Goal: Transaction & Acquisition: Purchase product/service

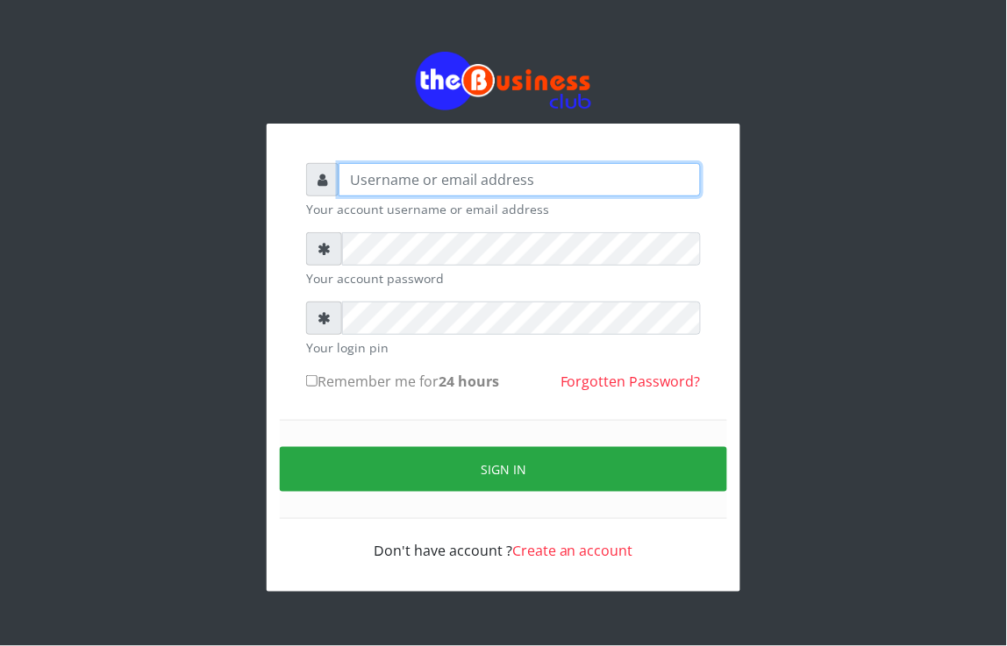
type input "Revgaly"
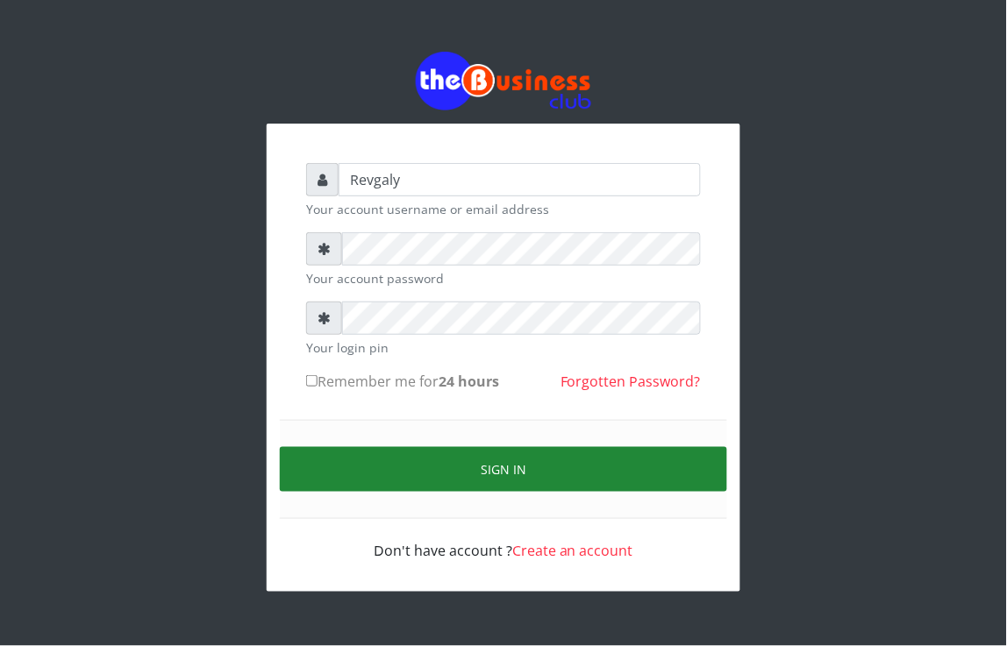
click at [351, 469] on button "Sign in" at bounding box center [503, 469] width 447 height 45
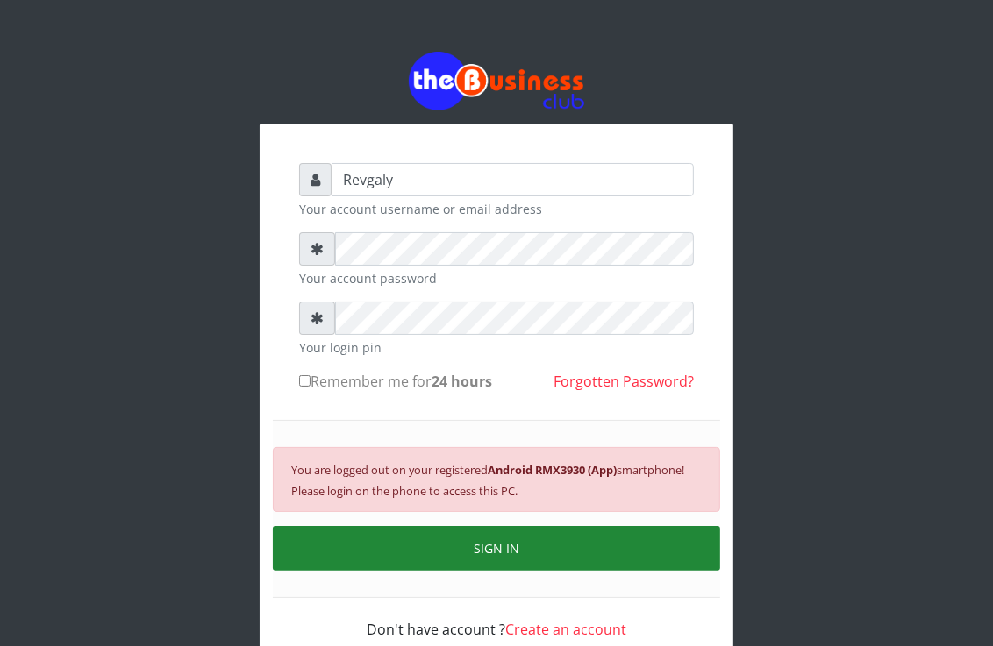
click at [477, 563] on button "SIGN IN" at bounding box center [496, 548] width 447 height 45
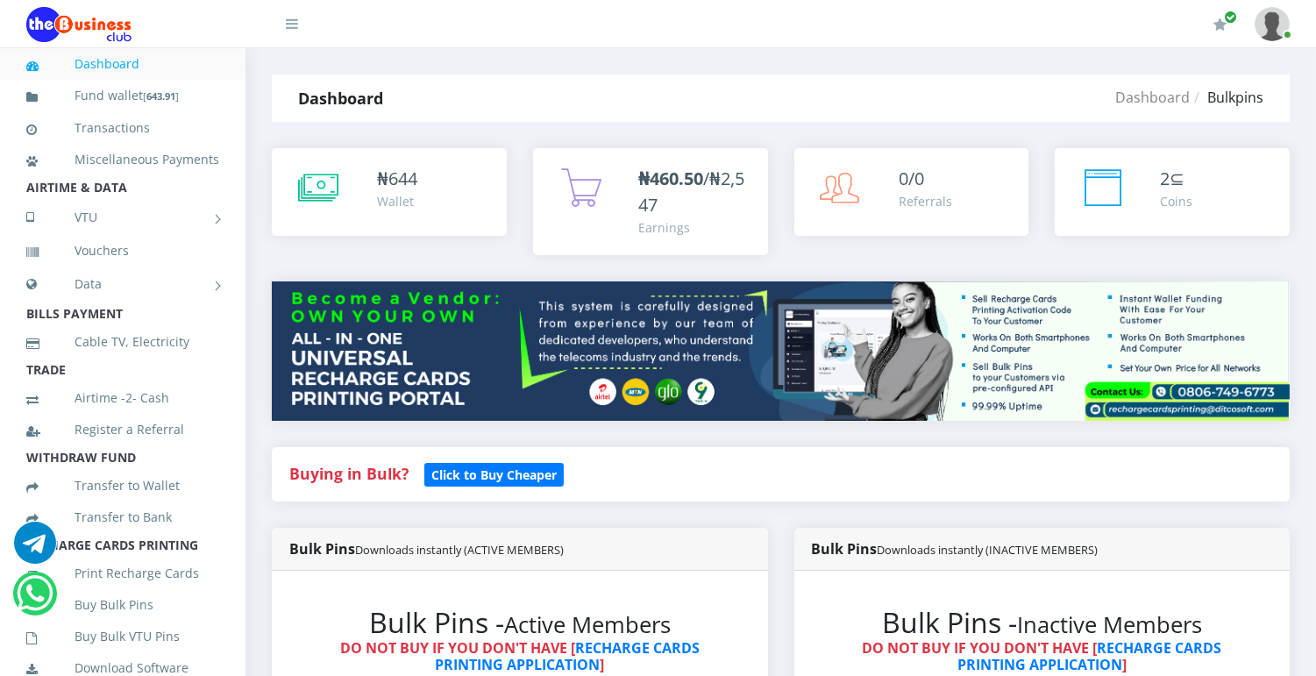
scroll to position [591, 0]
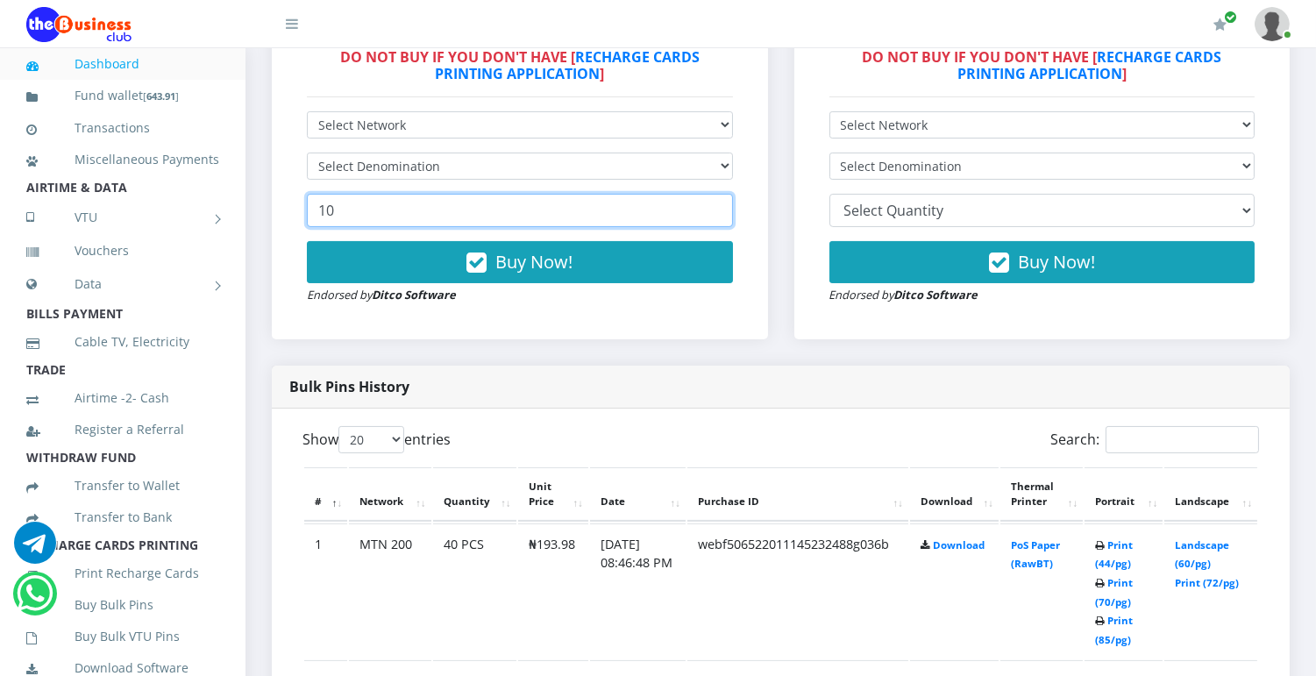
click at [474, 209] on input "10" at bounding box center [520, 210] width 426 height 33
type input "1"
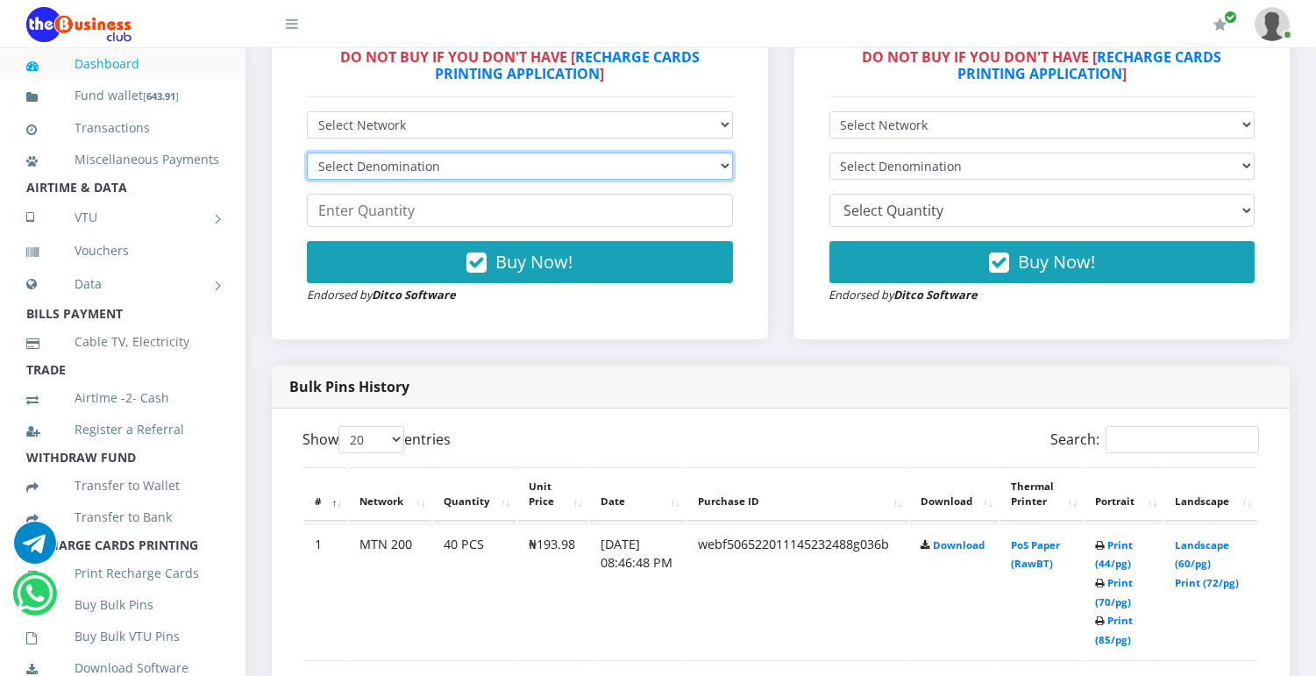
click at [723, 164] on select "Select Denomination" at bounding box center [520, 166] width 426 height 27
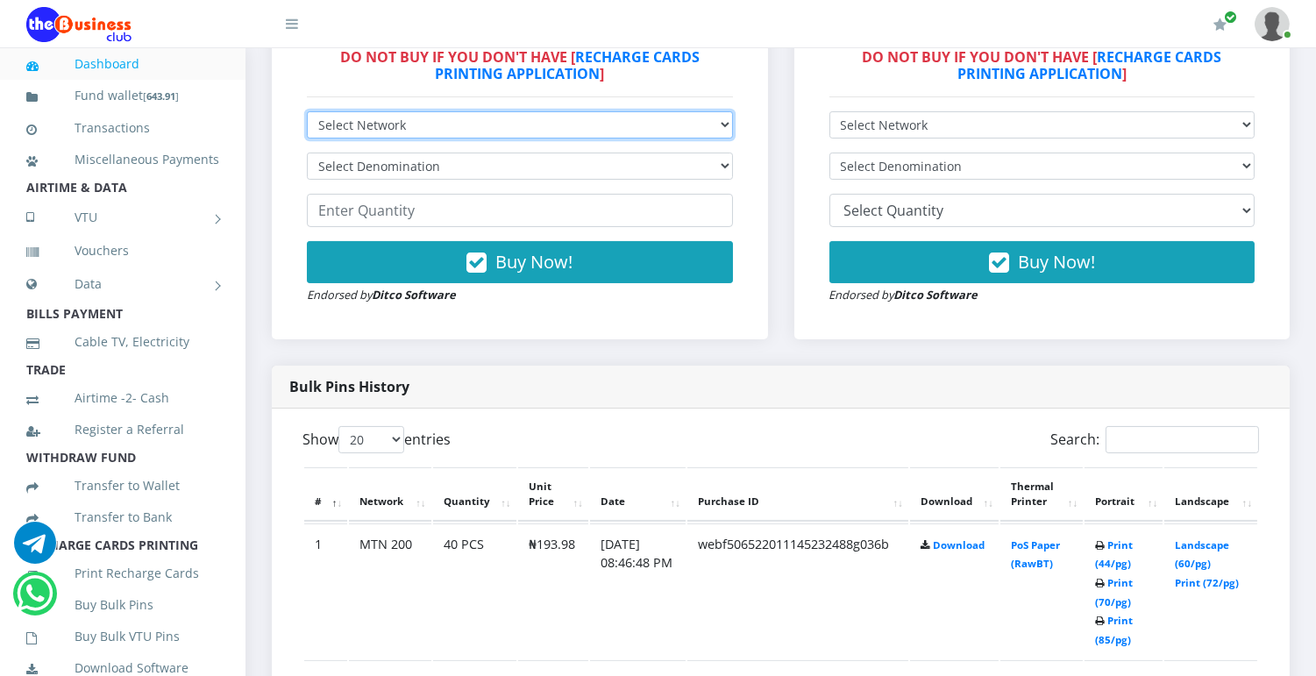
click at [724, 120] on select "Select Network MTN Globacom 9Mobile Airtel" at bounding box center [520, 124] width 426 height 27
click at [307, 111] on select "Select Network MTN Globacom 9Mobile Airtel" at bounding box center [520, 124] width 426 height 27
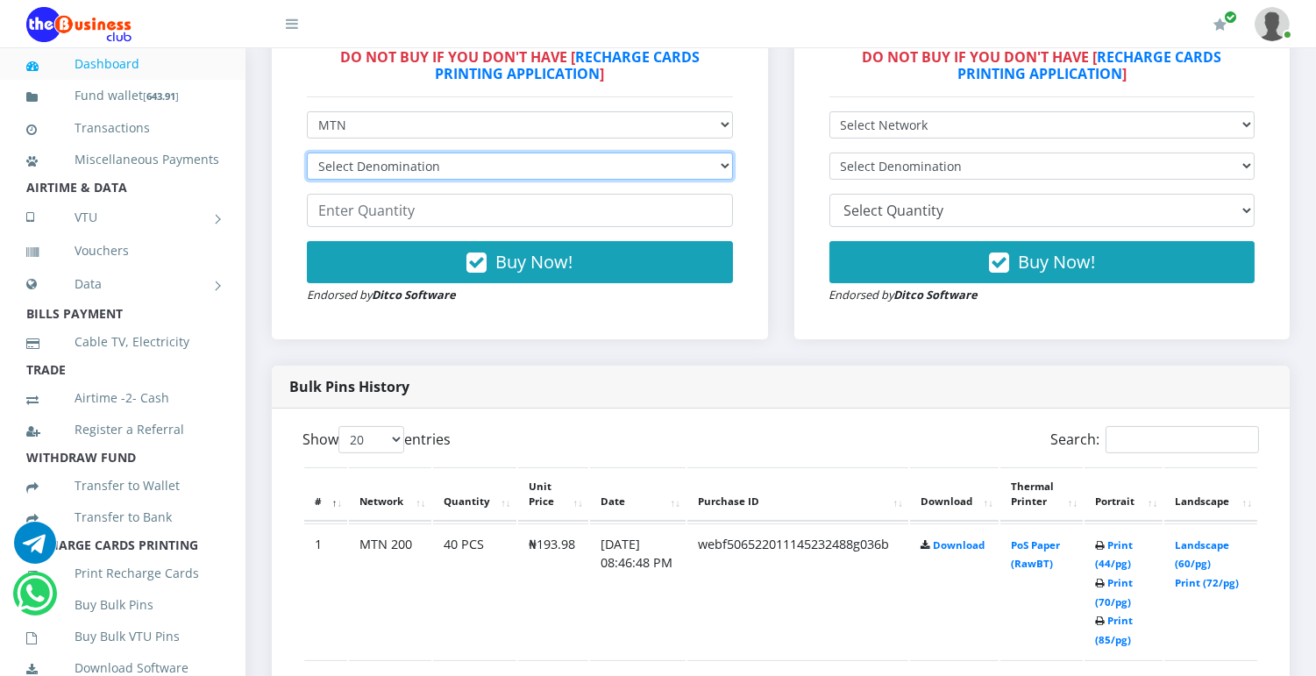
click at [719, 161] on select "Select Denomination MTN NGN100 - ₦96.99 MTN NGN200 - ₦193.98 MTN NGN400 - ₦387.…" at bounding box center [520, 166] width 426 height 27
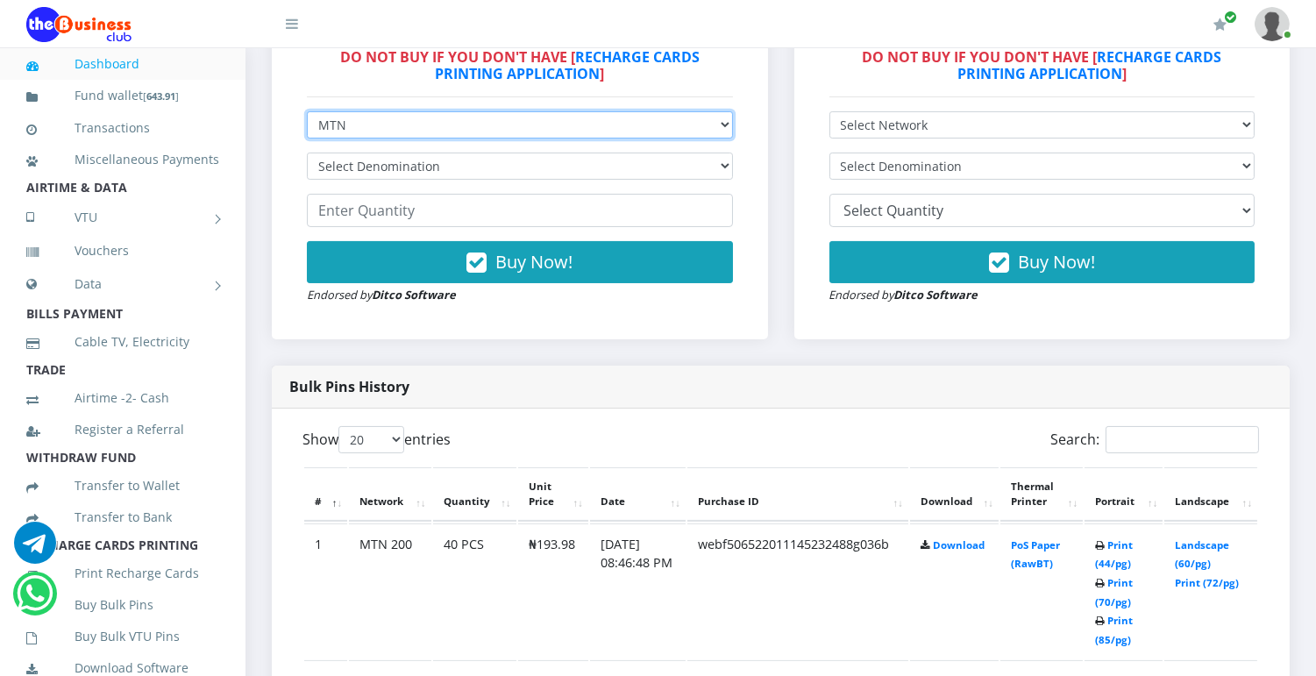
click at [721, 128] on select "Select Network MTN Globacom 9Mobile Airtel" at bounding box center [520, 124] width 426 height 27
click at [307, 111] on select "Select Network MTN Globacom 9Mobile Airtel" at bounding box center [520, 124] width 426 height 27
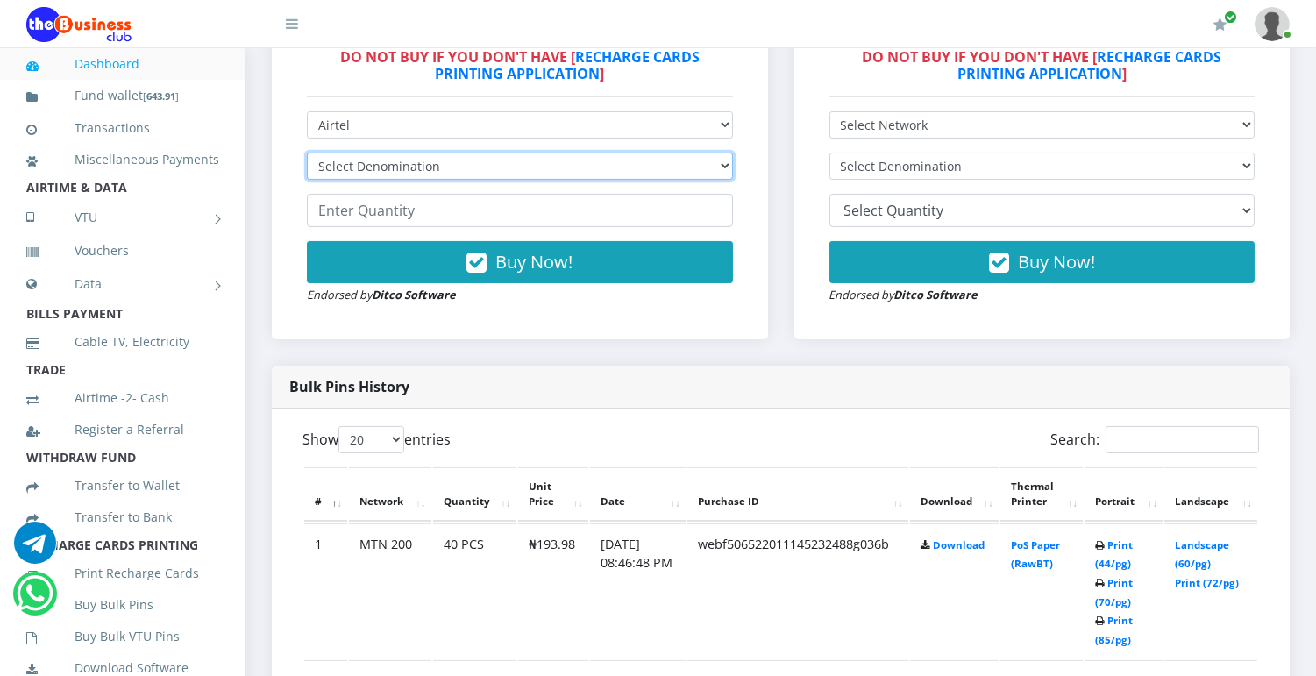
click at [729, 163] on select "Select Denomination Airtel NGN100 - ₦96.38 Airtel NGN200 - ₦192.76 Airtel NGN50…" at bounding box center [520, 166] width 426 height 27
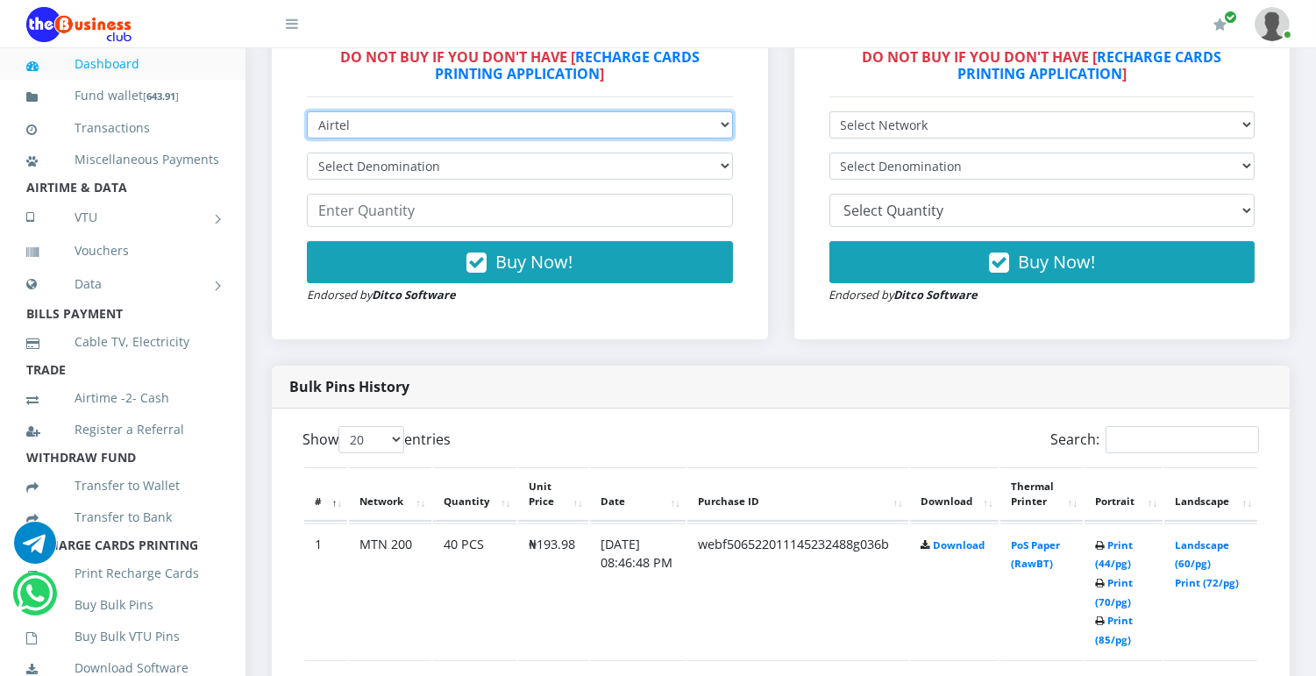
click at [717, 124] on select "Select Network MTN Globacom 9Mobile Airtel" at bounding box center [520, 124] width 426 height 27
select select "Glo"
click at [307, 111] on select "Select Network MTN Globacom 9Mobile Airtel" at bounding box center [520, 124] width 426 height 27
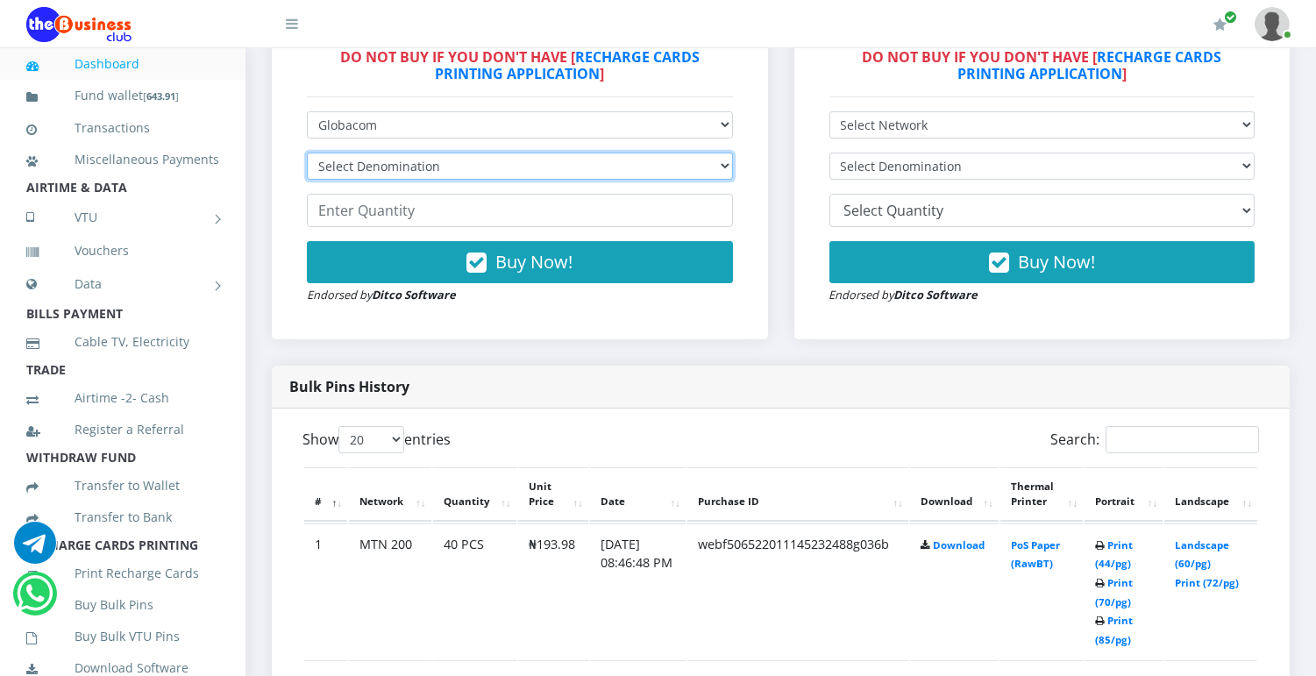
click at [715, 168] on select "Select Denomination Glo NGN100 - ₦96.55 Glo NGN200 - ₦193.10 Glo NGN500 - ₦482.…" at bounding box center [520, 166] width 426 height 27
select select "193.1-200"
click at [307, 153] on select "Select Denomination Glo NGN100 - ₦96.55 Glo NGN200 - ₦193.10 Glo NGN500 - ₦482.…" at bounding box center [520, 166] width 426 height 27
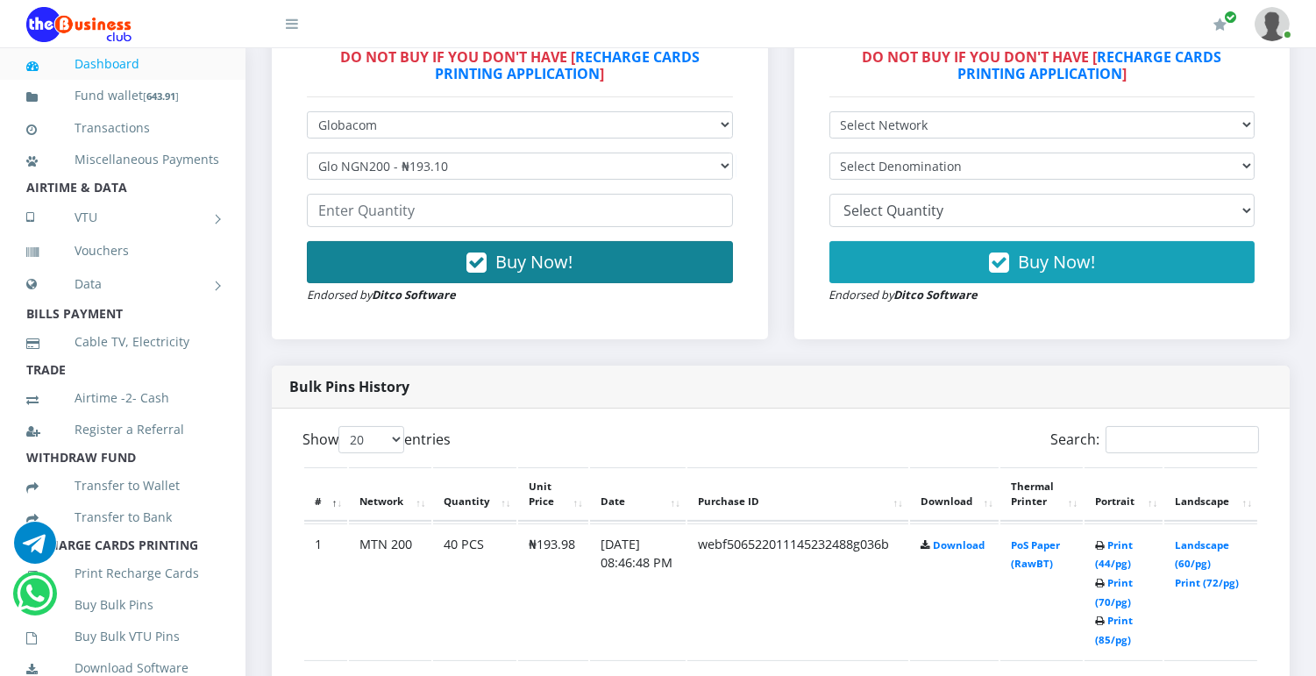
click at [624, 254] on button "Buy Now!" at bounding box center [520, 262] width 426 height 42
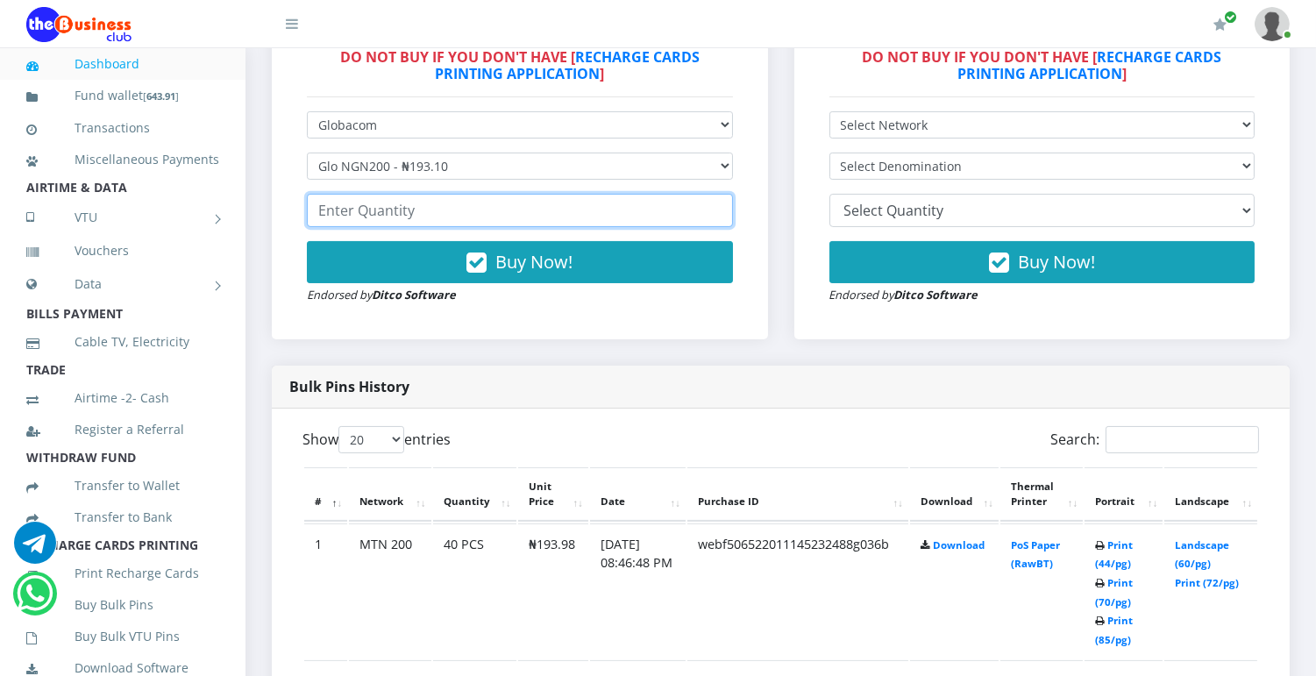
click at [617, 217] on input "number" at bounding box center [520, 210] width 426 height 33
click at [624, 217] on input "number" at bounding box center [520, 210] width 426 height 33
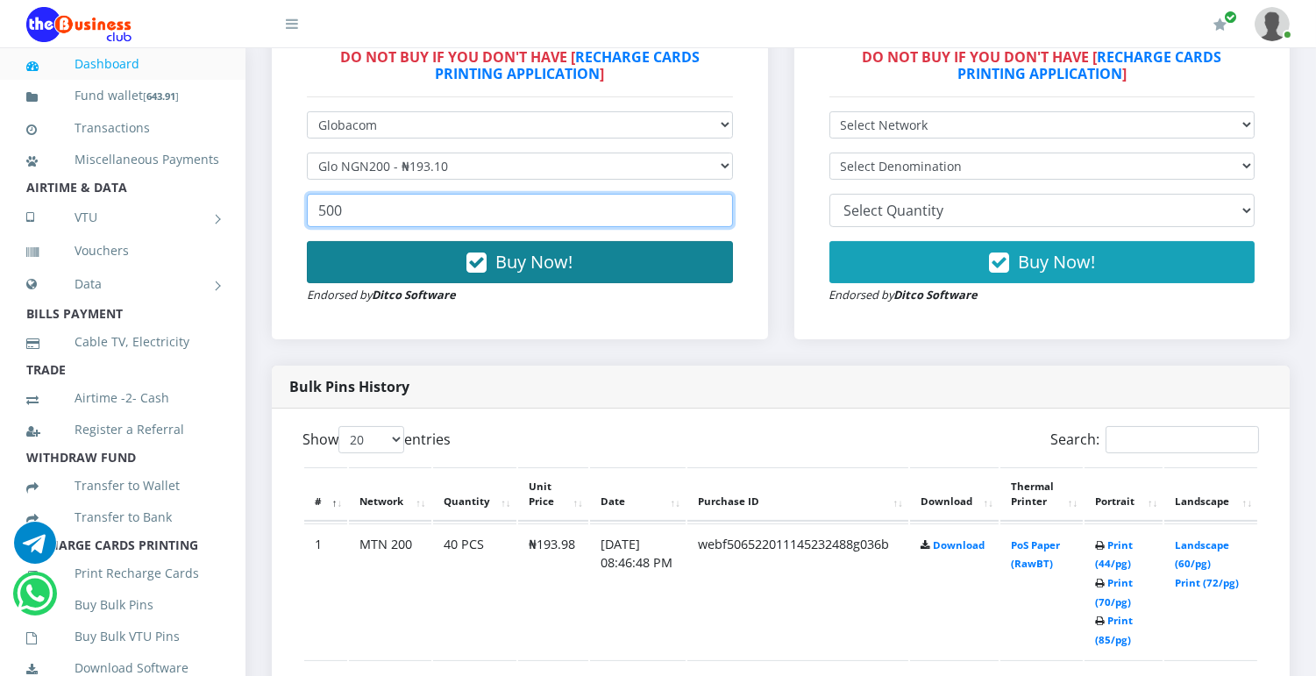
type input "500"
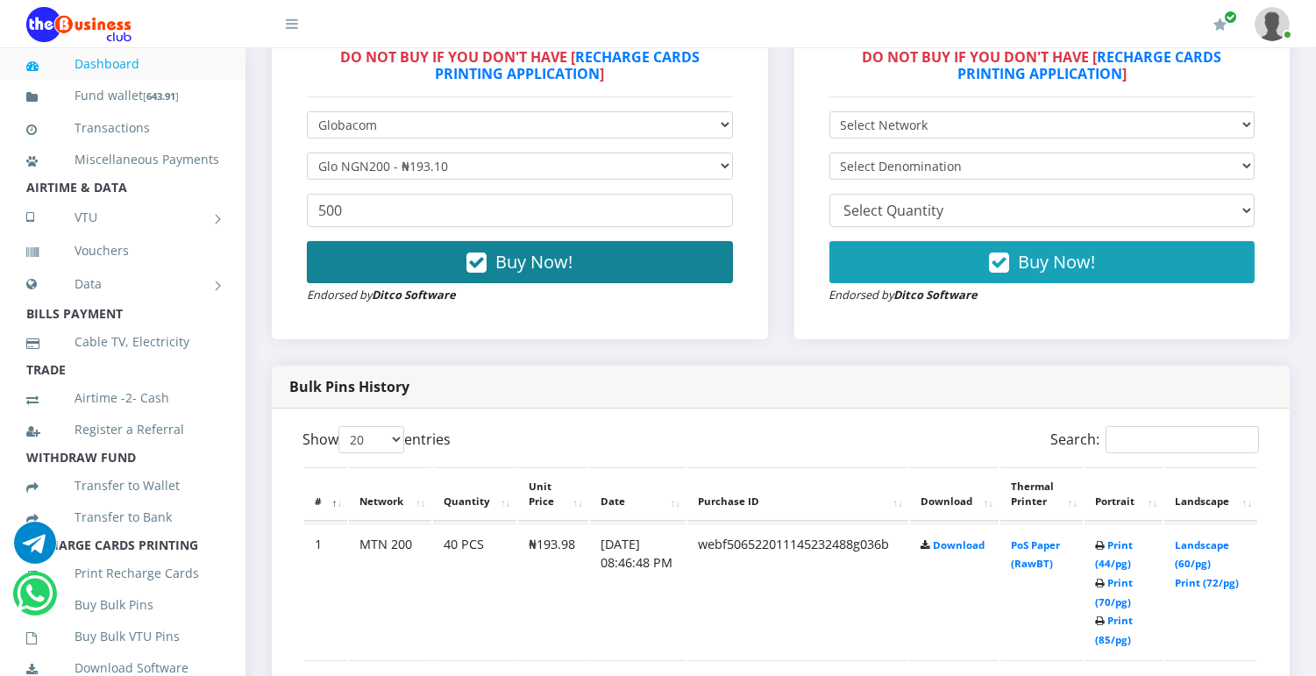
click at [695, 249] on button "Buy Now!" at bounding box center [520, 262] width 426 height 42
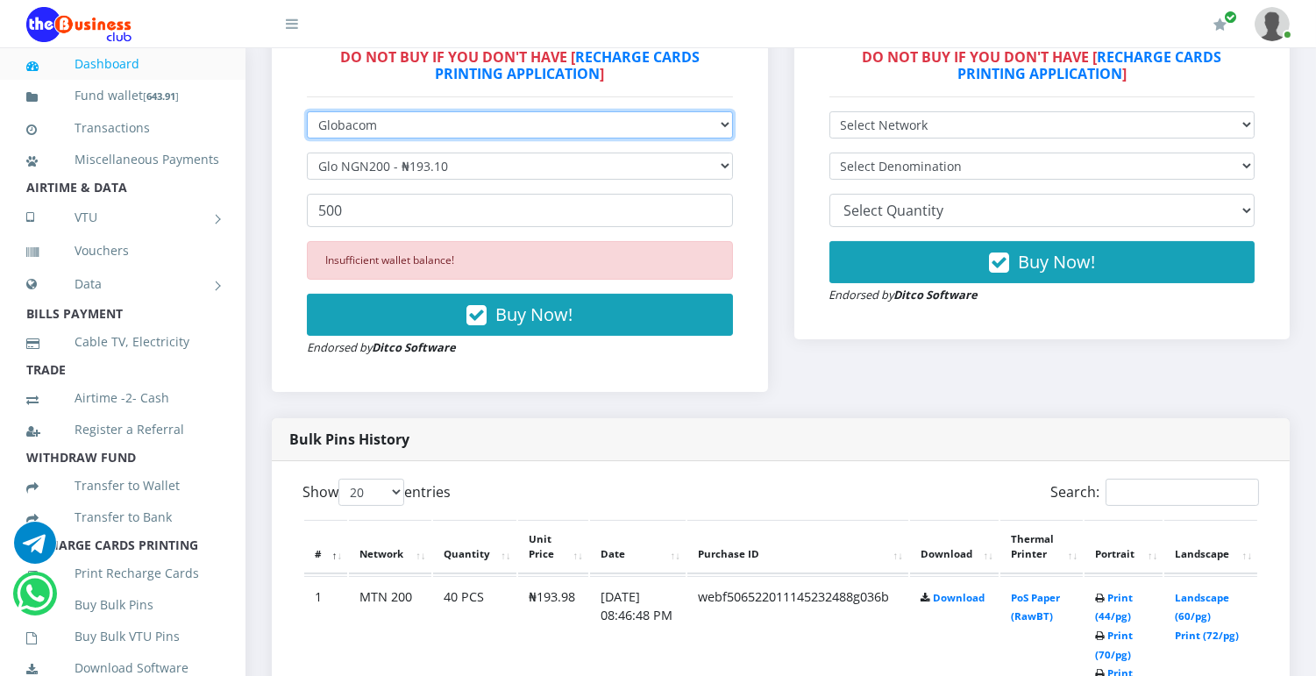
click at [722, 125] on select "Select Network MTN Globacom 9Mobile Airtel" at bounding box center [520, 124] width 426 height 27
select select "MTN"
click at [307, 111] on select "Select Network MTN Globacom 9Mobile Airtel" at bounding box center [520, 124] width 426 height 27
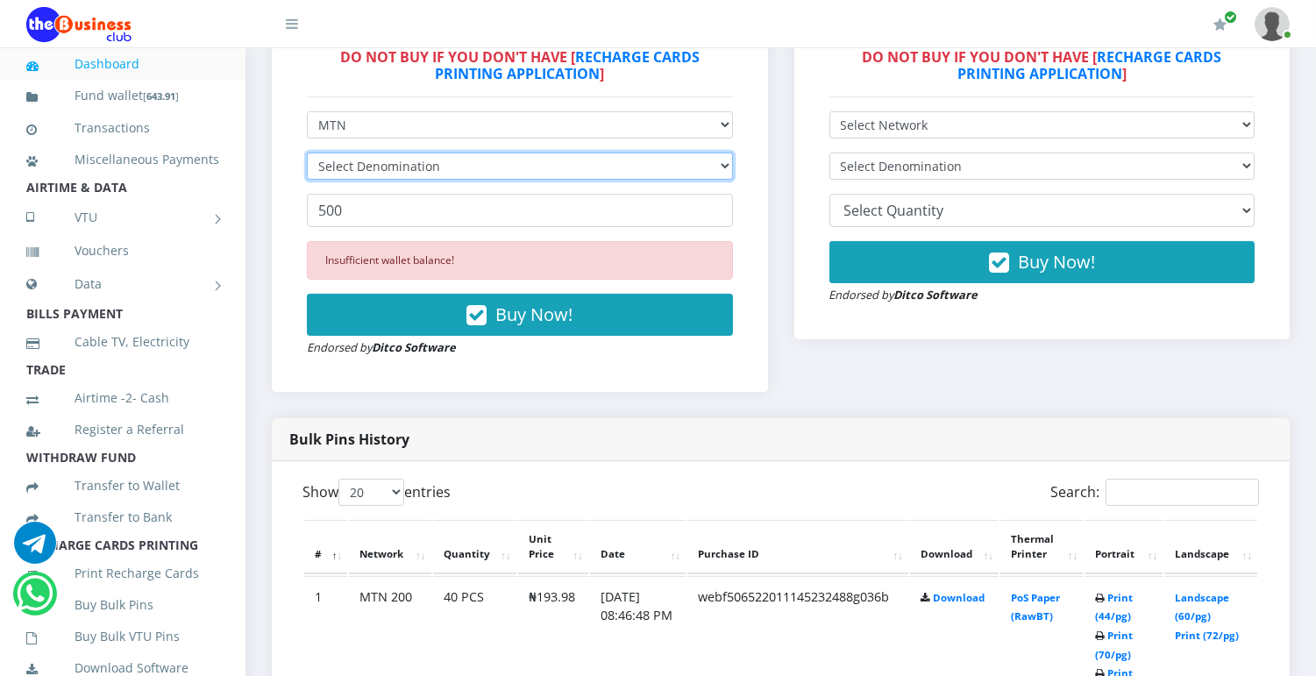
click at [723, 167] on select "Select Denomination" at bounding box center [520, 166] width 426 height 27
select select "484.95-500"
click at [307, 153] on select "Select Denomination MTN NGN100 - ₦96.99 MTN NGN200 - ₦193.98 MTN NGN400 - ₦387.…" at bounding box center [520, 166] width 426 height 27
